Goal: Share content: Share content

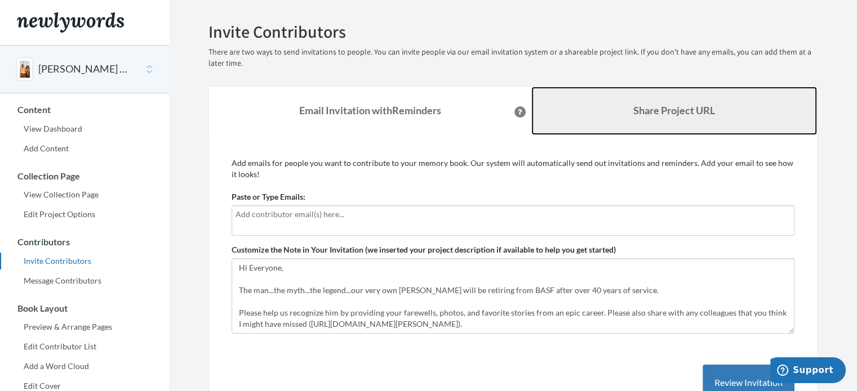
click at [644, 105] on b "Share Project URL" at bounding box center [674, 110] width 82 height 12
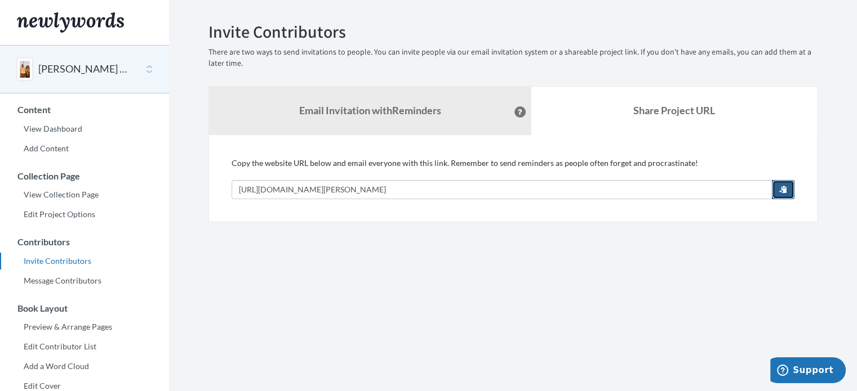
click at [784, 191] on span "button" at bounding box center [783, 189] width 8 height 8
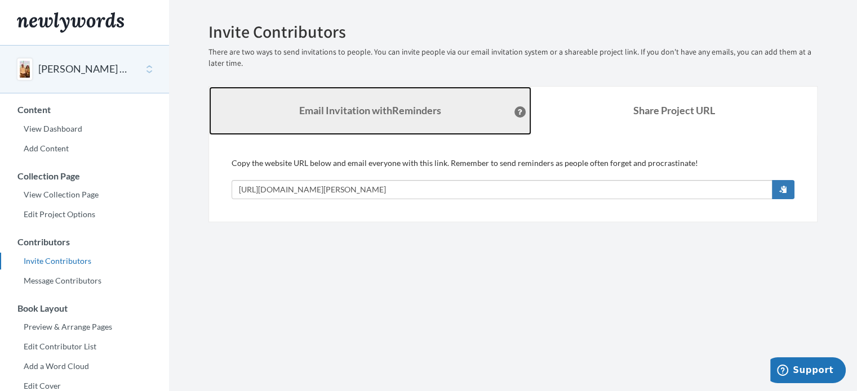
click at [374, 122] on link "Email Invitation with Reminders" at bounding box center [370, 111] width 322 height 48
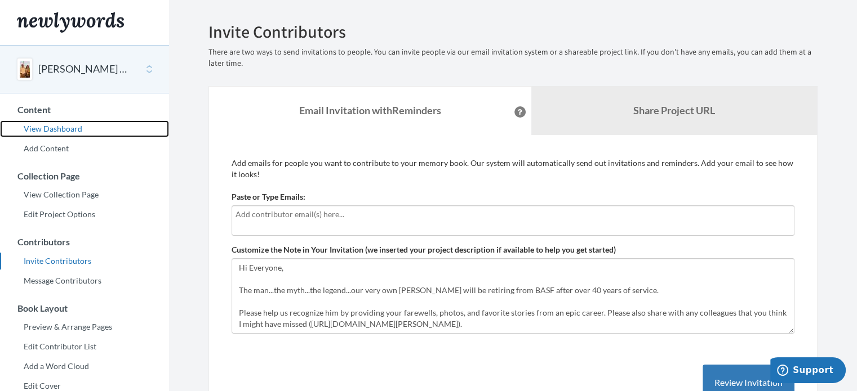
click at [66, 130] on link "View Dashboard" at bounding box center [84, 129] width 169 height 17
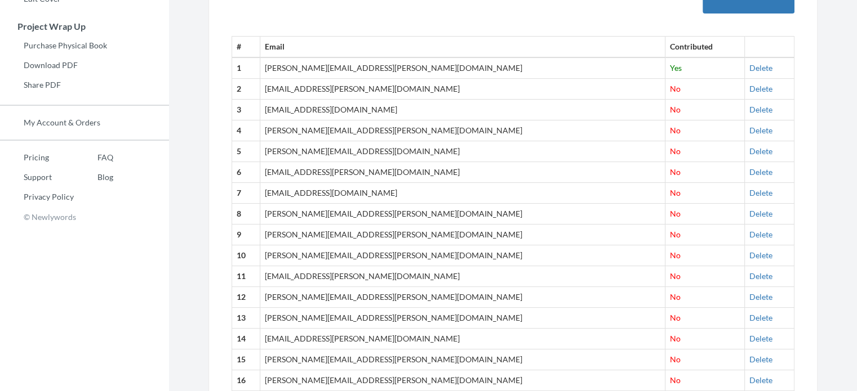
scroll to position [860, 0]
